Goal: Find specific page/section: Find specific page/section

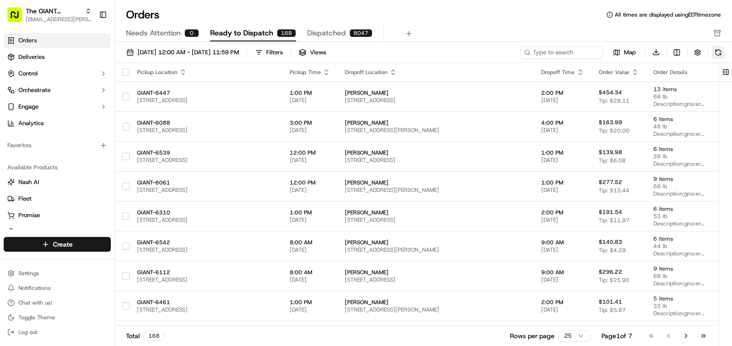
click at [725, 54] on button at bounding box center [718, 52] width 13 height 13
click at [287, 50] on button "Filters" at bounding box center [269, 52] width 36 height 13
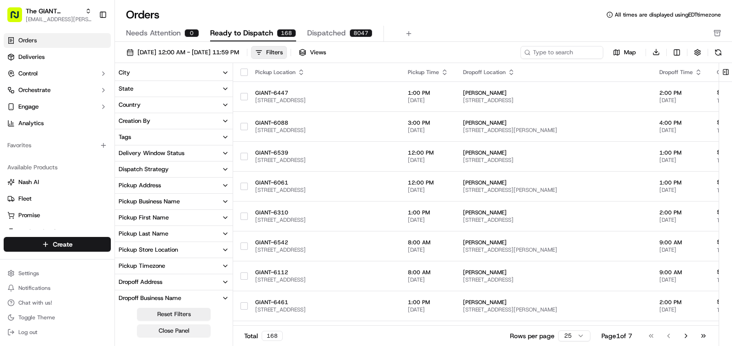
click at [176, 332] on button "Close Panel" at bounding box center [174, 330] width 74 height 13
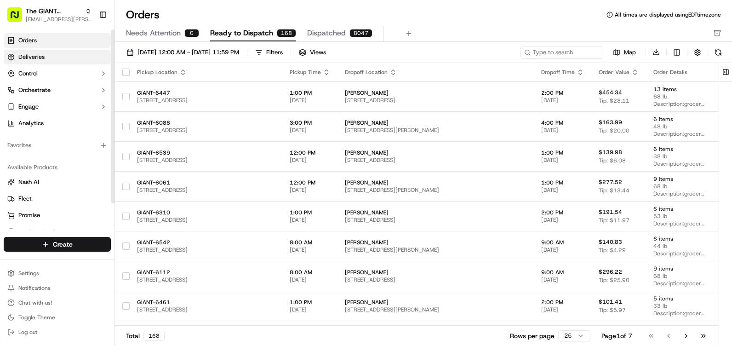
click at [17, 60] on link "Deliveries" at bounding box center [57, 57] width 107 height 15
